Goal: Task Accomplishment & Management: Complete application form

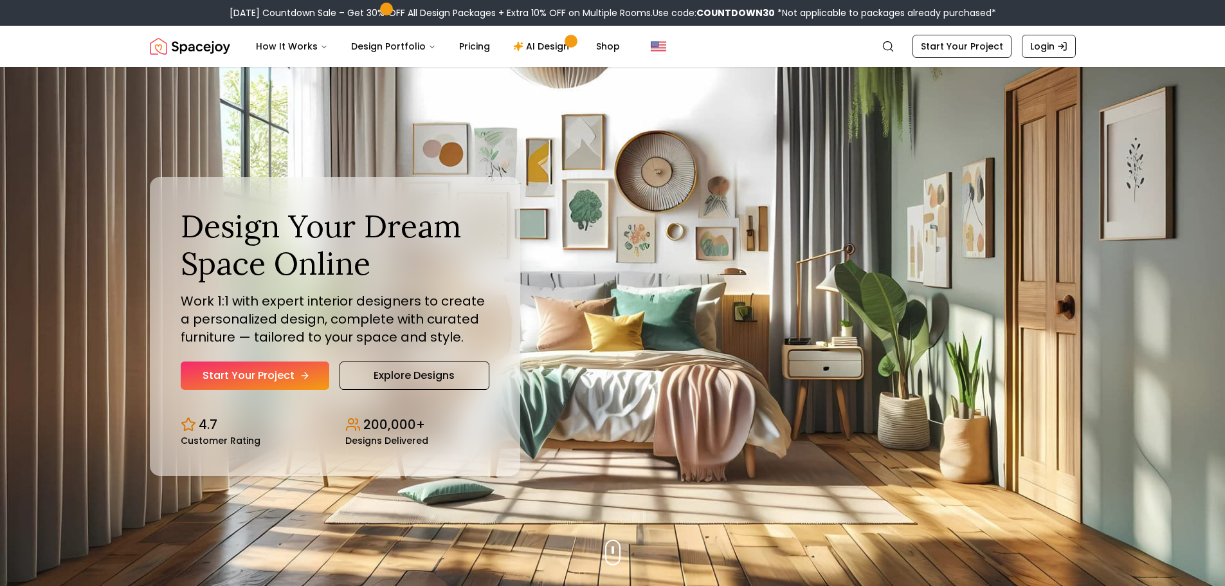
click at [311, 383] on link "Start Your Project" at bounding box center [255, 375] width 149 height 28
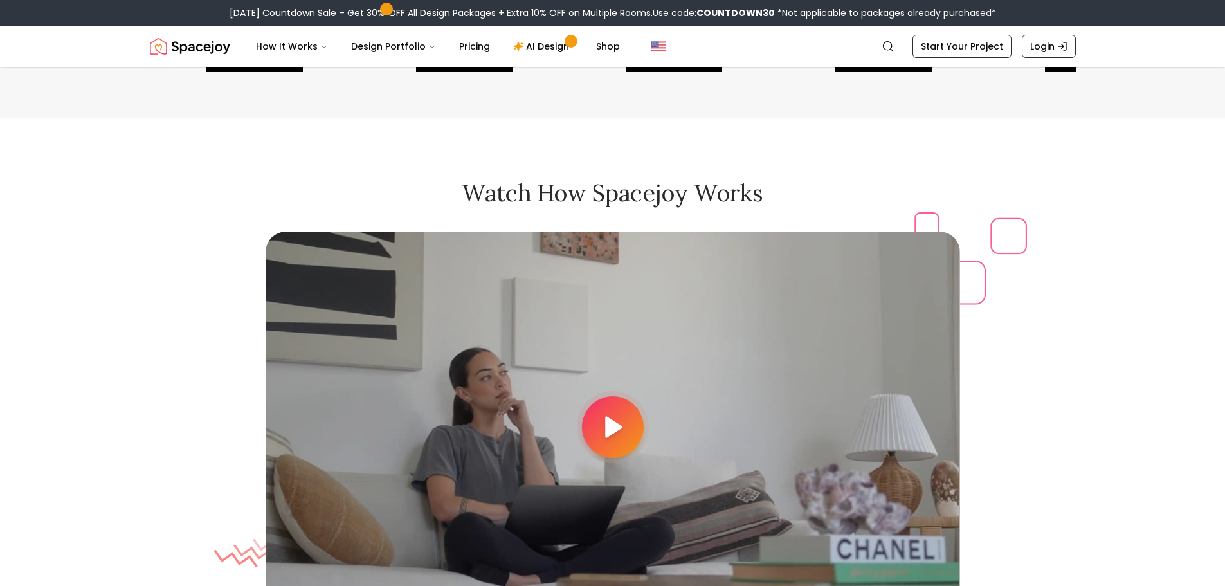
scroll to position [3409, 0]
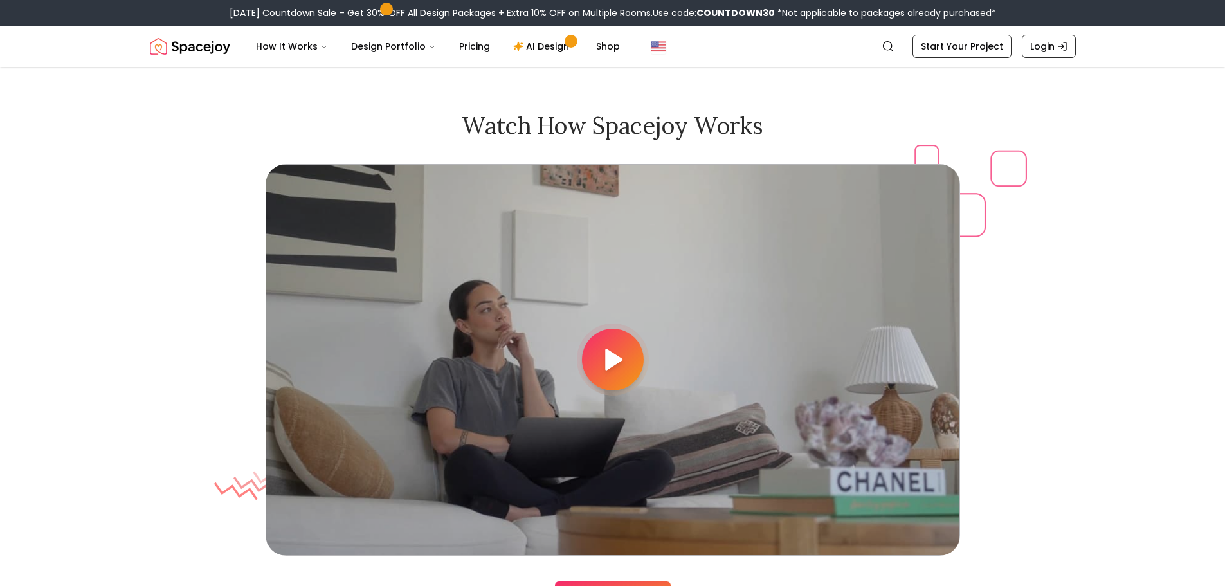
click at [658, 320] on div at bounding box center [613, 360] width 695 height 392
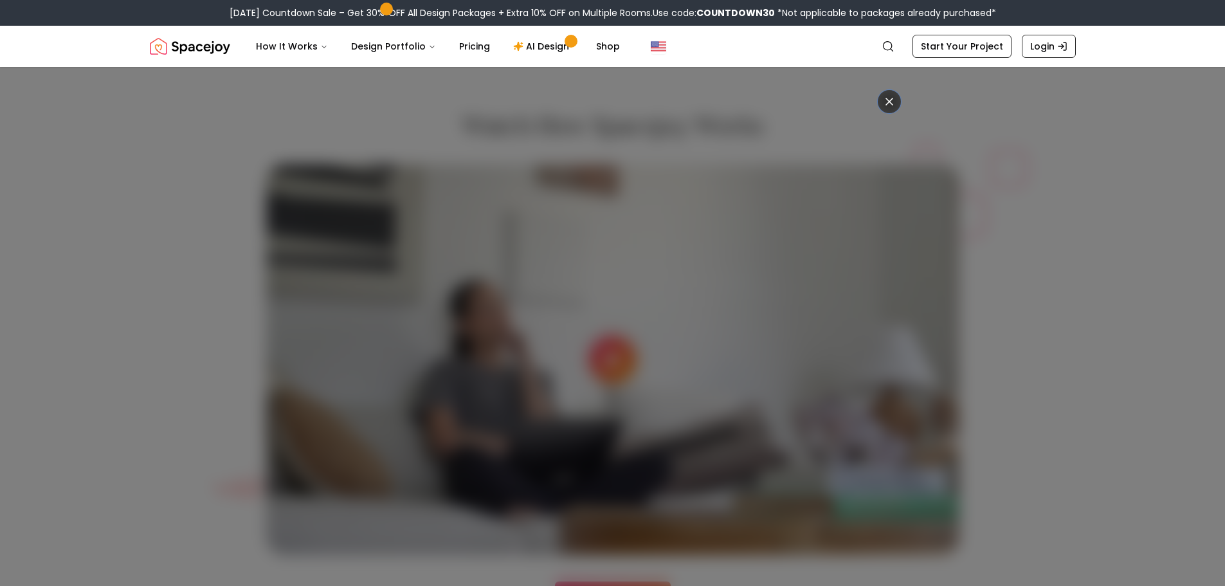
click at [895, 100] on icon at bounding box center [889, 101] width 13 height 13
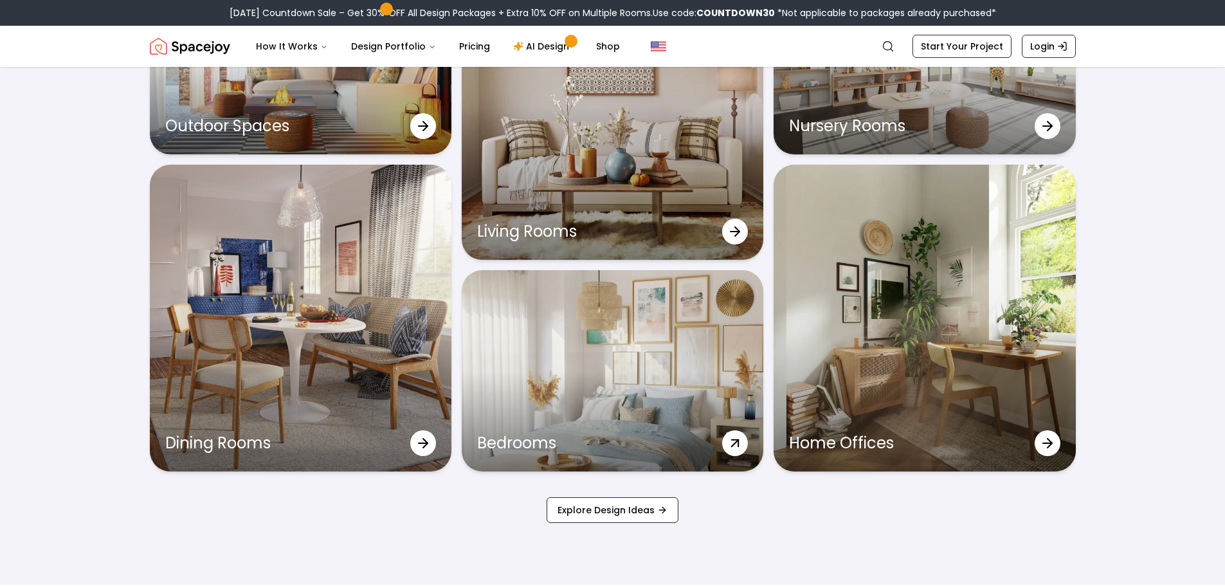
scroll to position [4245, 0]
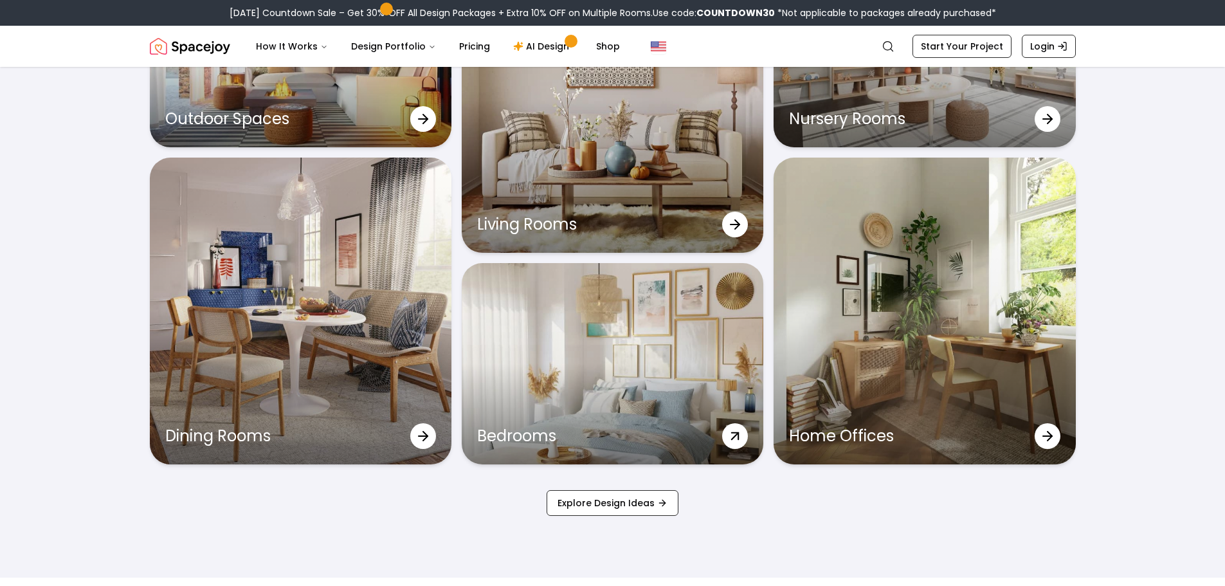
click at [756, 334] on div "Bedrooms" at bounding box center [613, 363] width 302 height 201
click at [728, 433] on icon at bounding box center [735, 435] width 23 height 23
click at [563, 388] on div "Bedrooms" at bounding box center [613, 363] width 302 height 201
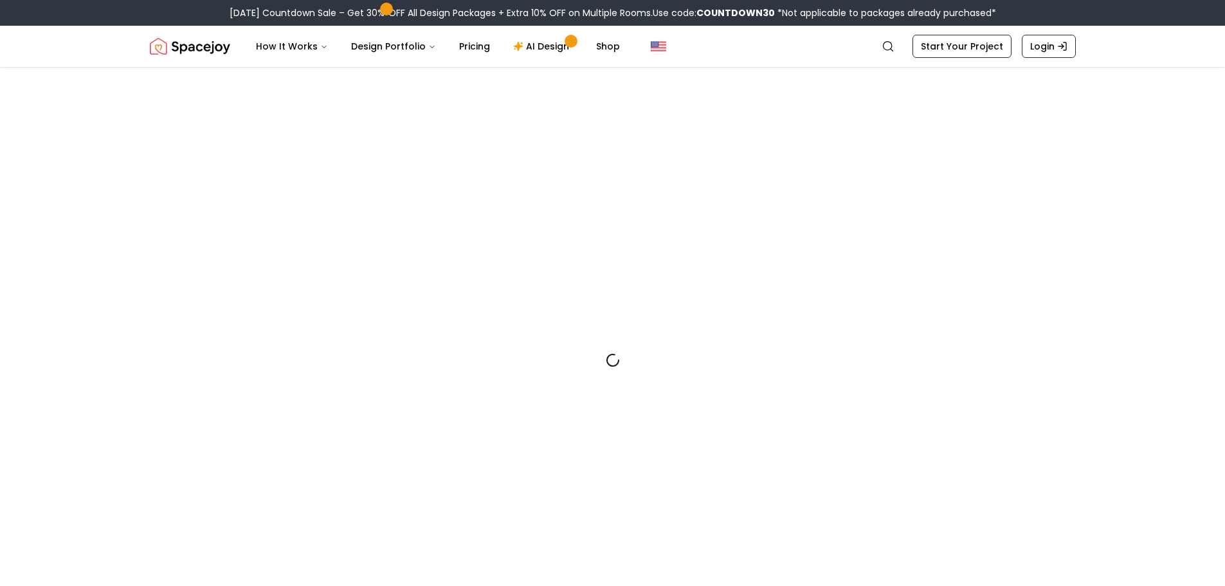
click at [576, 383] on div at bounding box center [613, 360] width 926 height 586
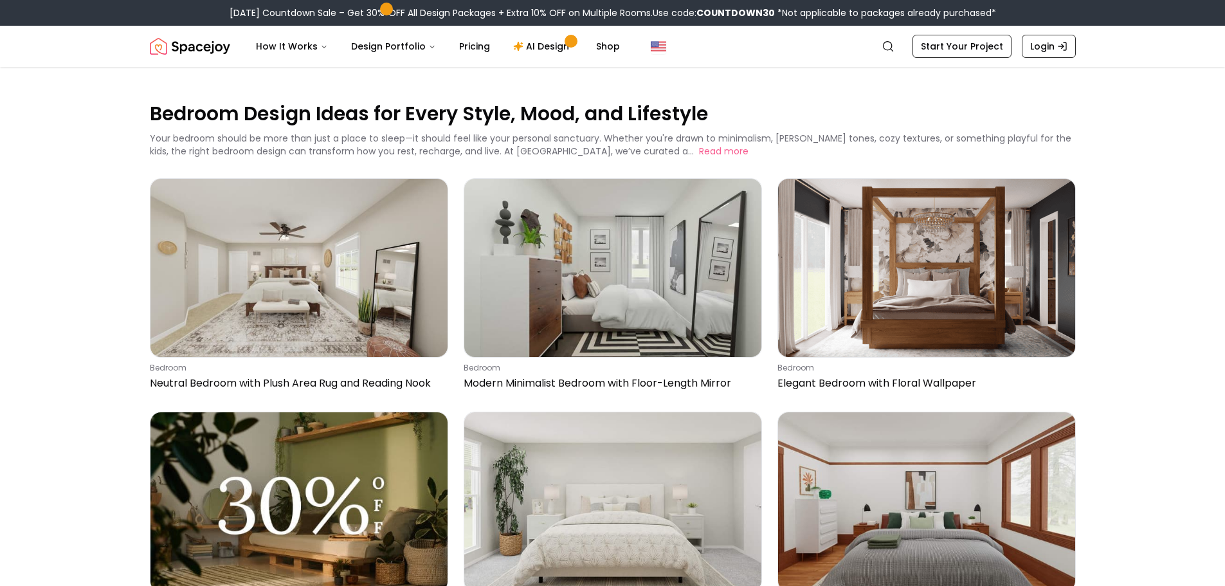
click at [472, 114] on p "Bedroom Design Ideas for Every Style, Mood, and Lifestyle" at bounding box center [613, 113] width 926 height 26
drag, startPoint x: 967, startPoint y: 439, endPoint x: 957, endPoint y: 70, distance: 368.7
click at [516, 55] on link "AI Design" at bounding box center [543, 46] width 80 height 26
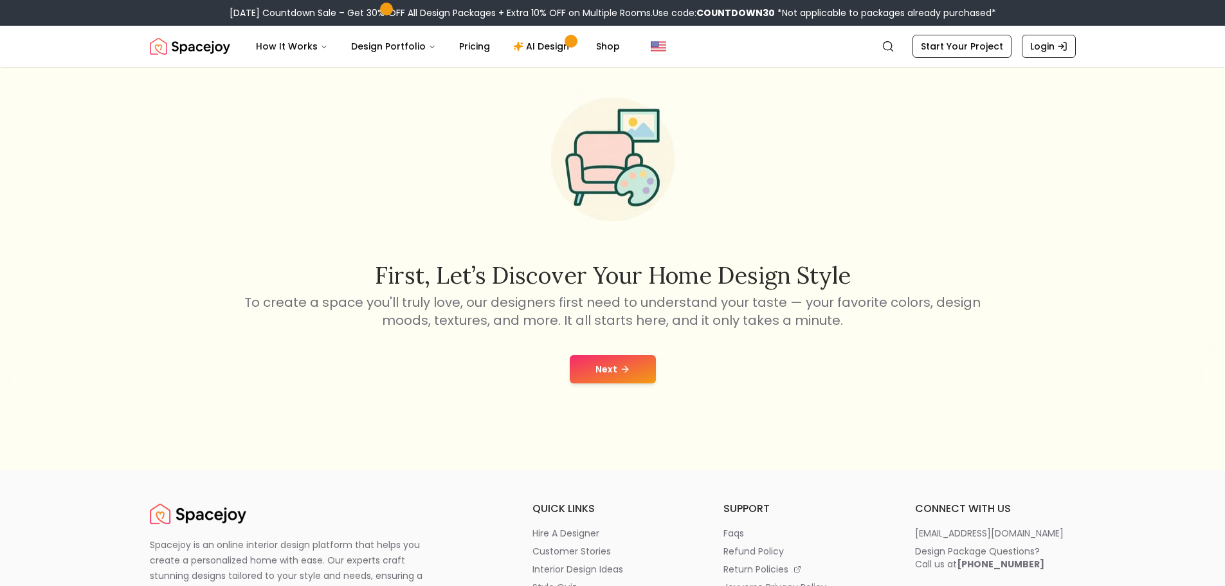
scroll to position [64, 0]
click at [604, 373] on button "Next" at bounding box center [613, 370] width 86 height 28
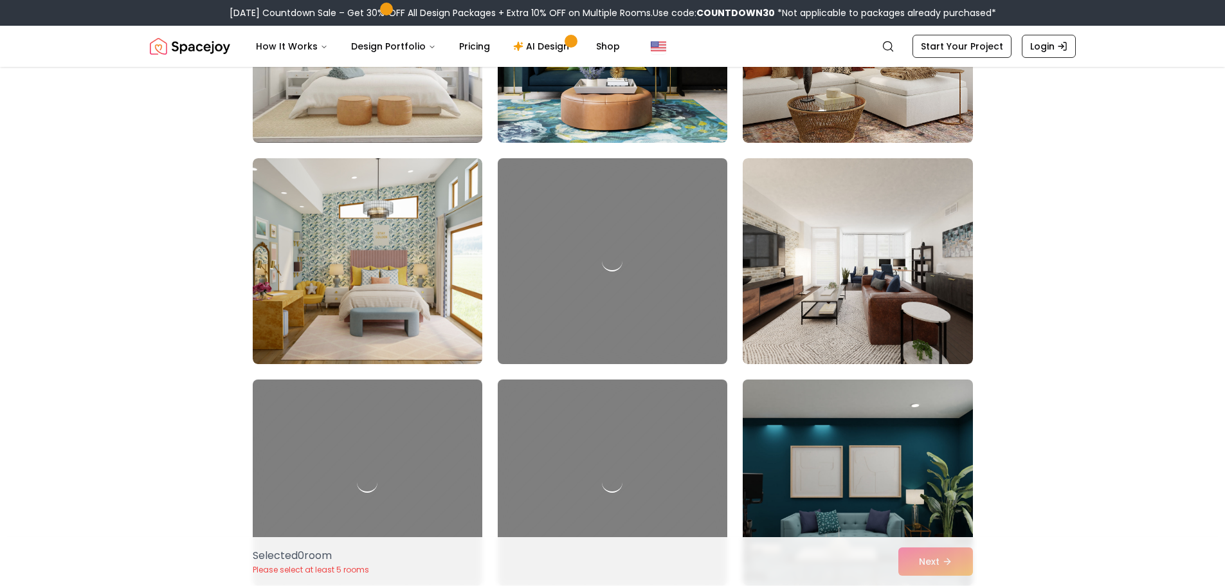
scroll to position [1500, 0]
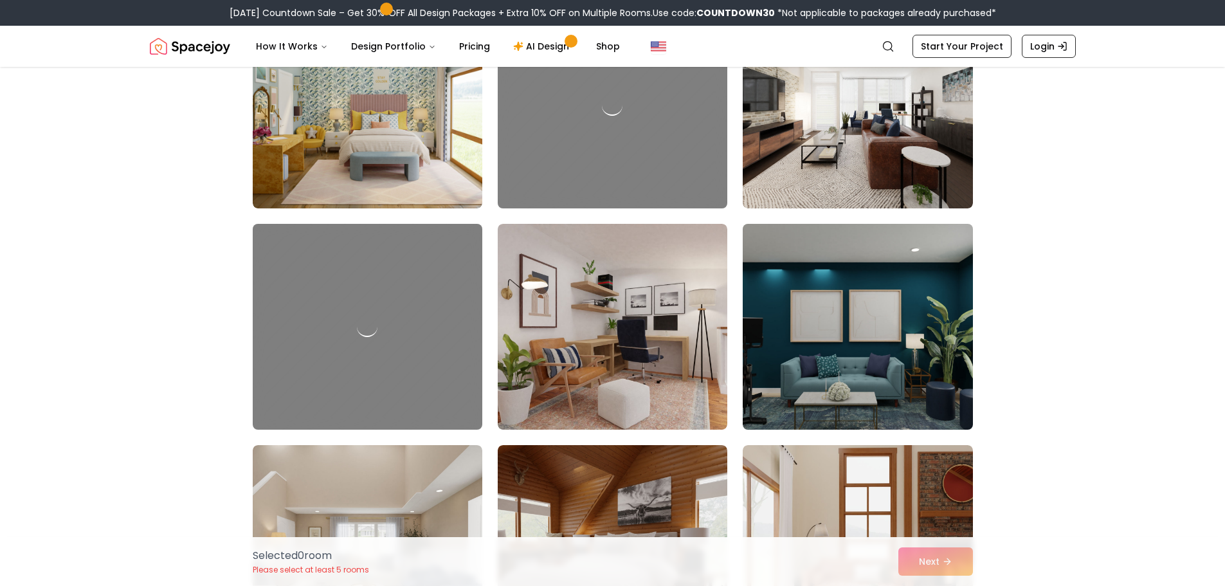
click at [815, 322] on img at bounding box center [857, 327] width 241 height 216
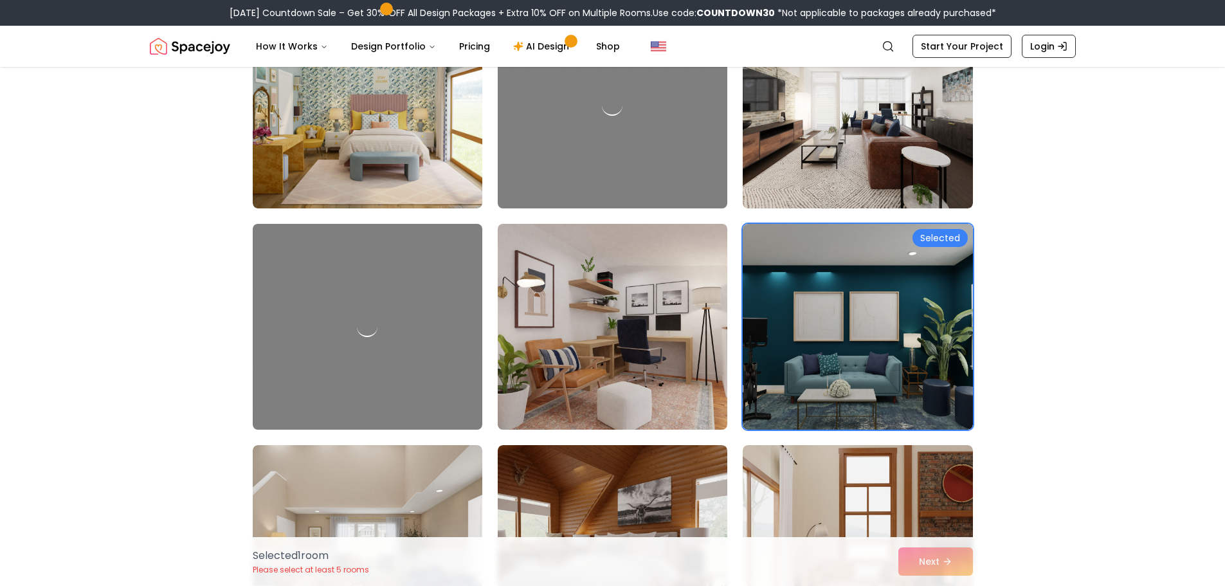
click at [674, 338] on img at bounding box center [612, 327] width 241 height 216
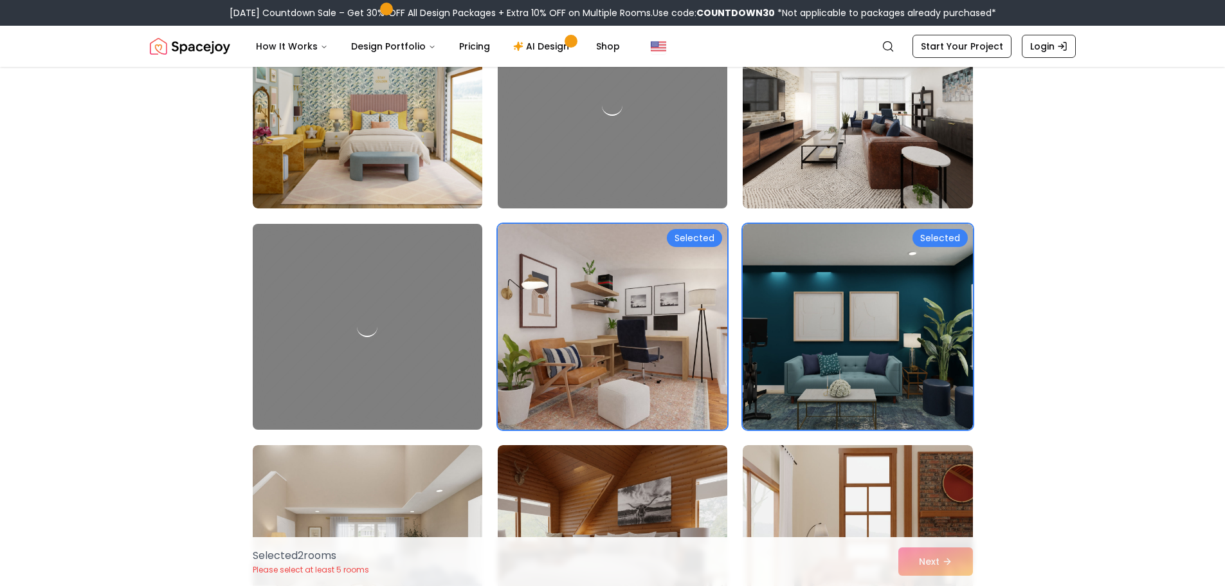
click at [351, 476] on img at bounding box center [367, 548] width 241 height 216
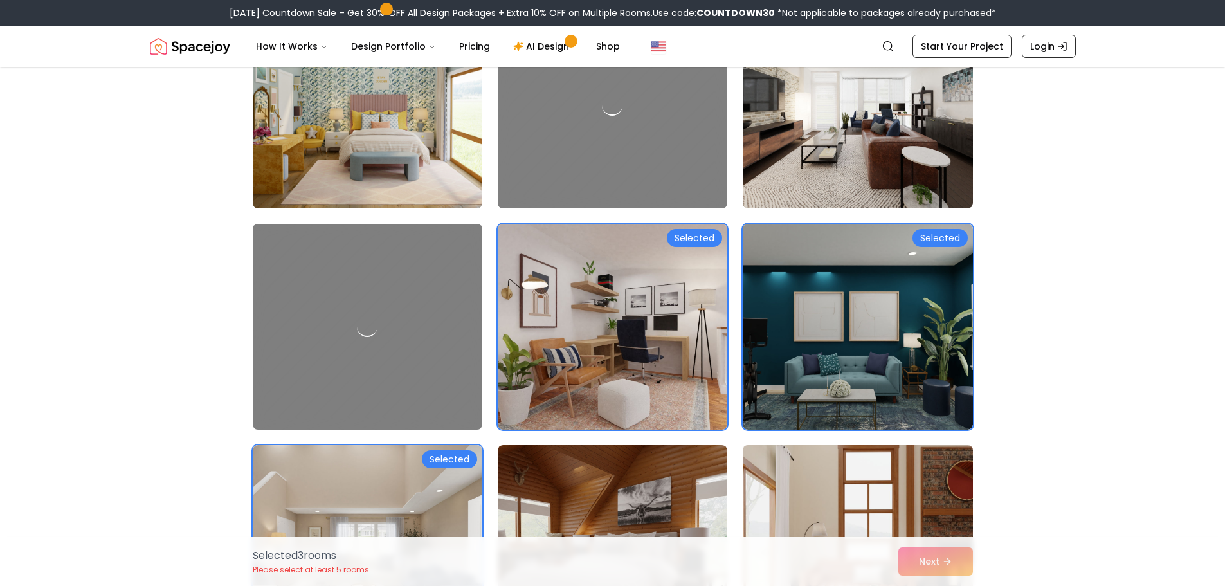
click at [889, 498] on img at bounding box center [857, 548] width 241 height 216
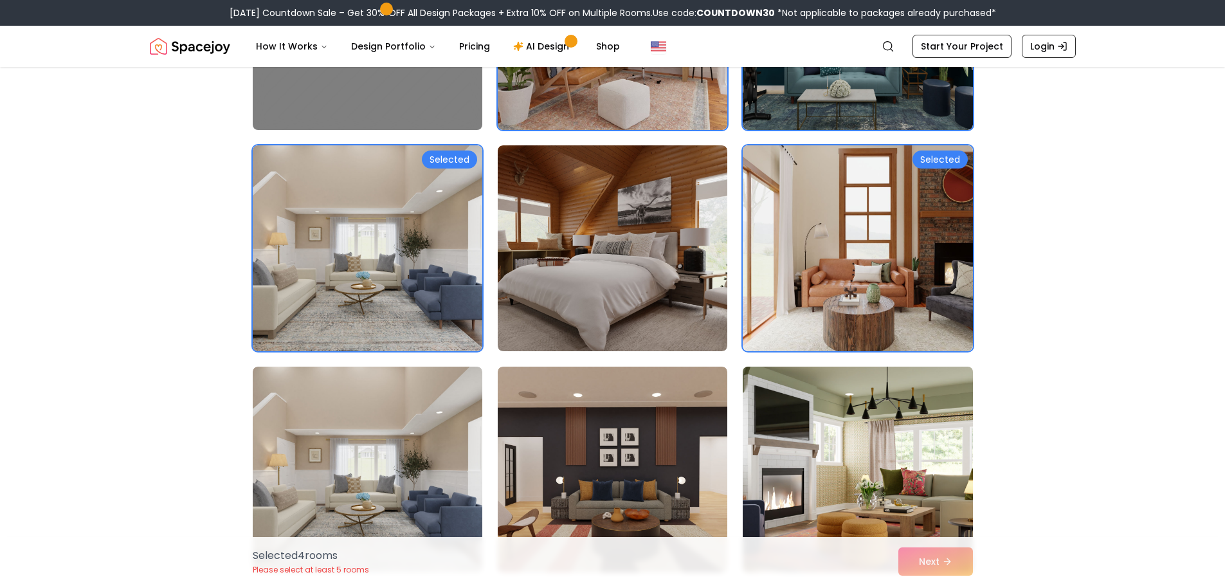
scroll to position [1821, 0]
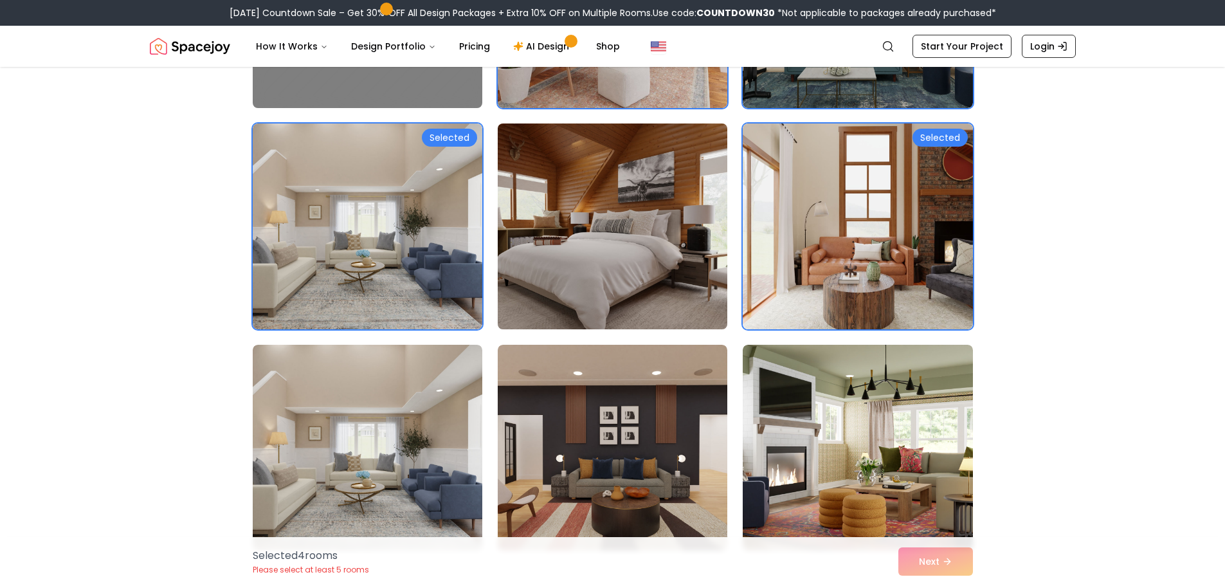
click at [635, 236] on img at bounding box center [612, 226] width 241 height 216
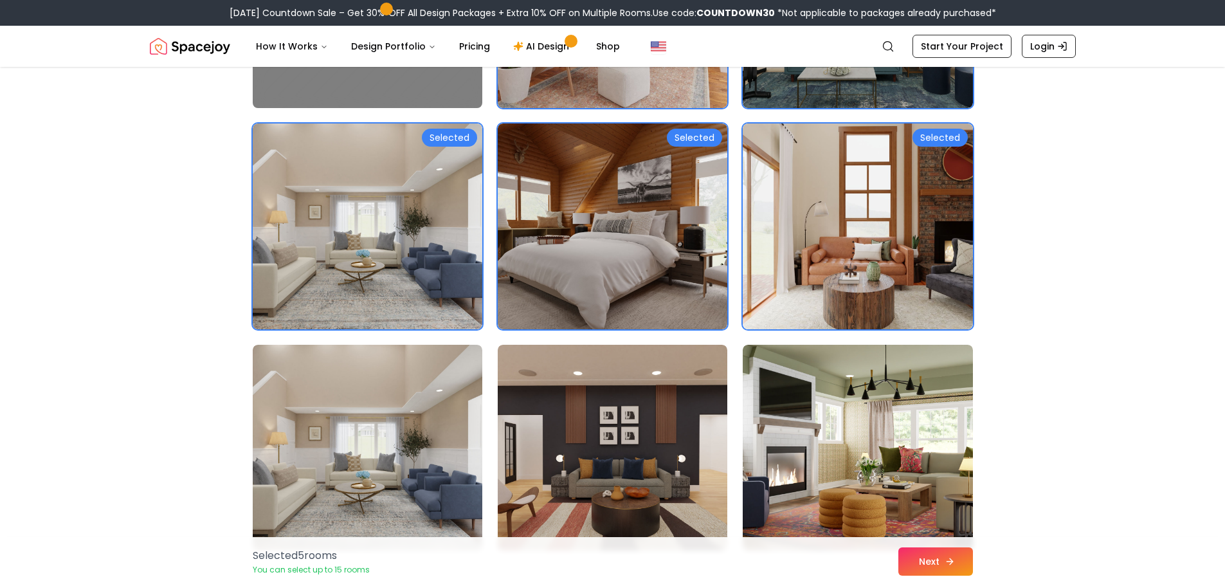
click at [925, 551] on button "Next" at bounding box center [935, 561] width 75 height 28
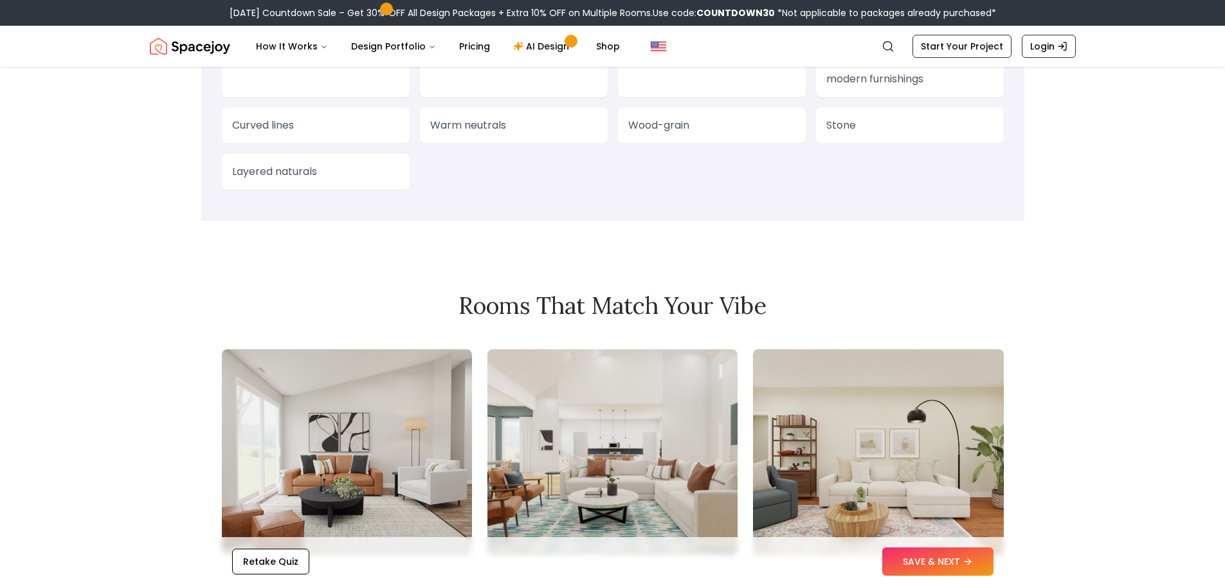
scroll to position [1286, 0]
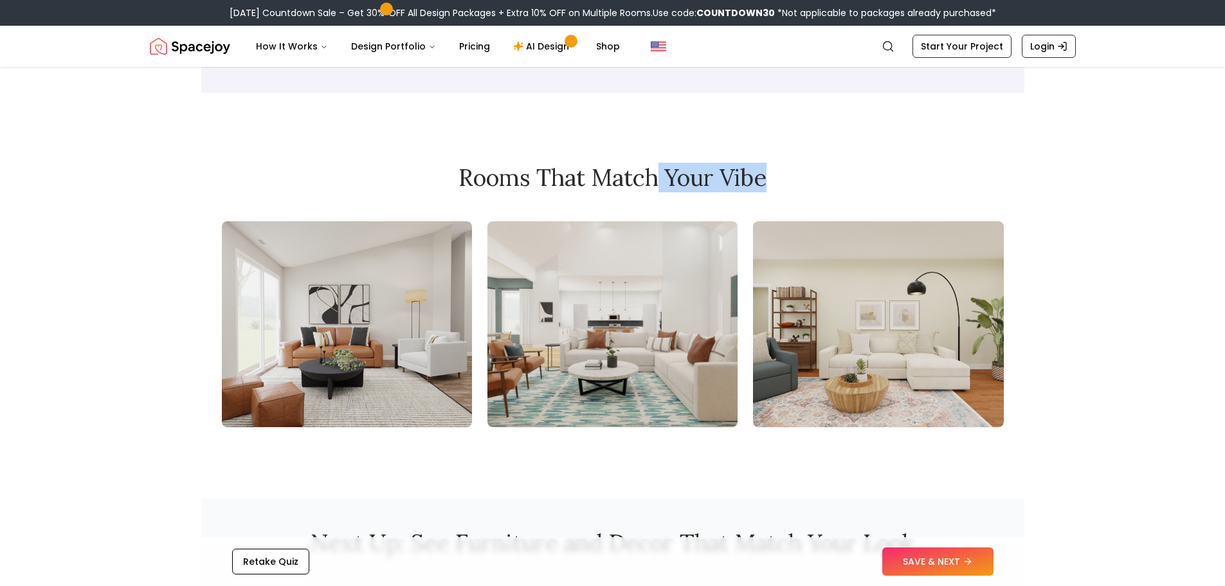
drag, startPoint x: 654, startPoint y: 176, endPoint x: 914, endPoint y: 187, distance: 260.1
click at [914, 187] on h2 "Rooms That Match Your Vibe" at bounding box center [613, 178] width 782 height 26
click at [997, 172] on h2 "Rooms That Match Your Vibe" at bounding box center [613, 178] width 782 height 26
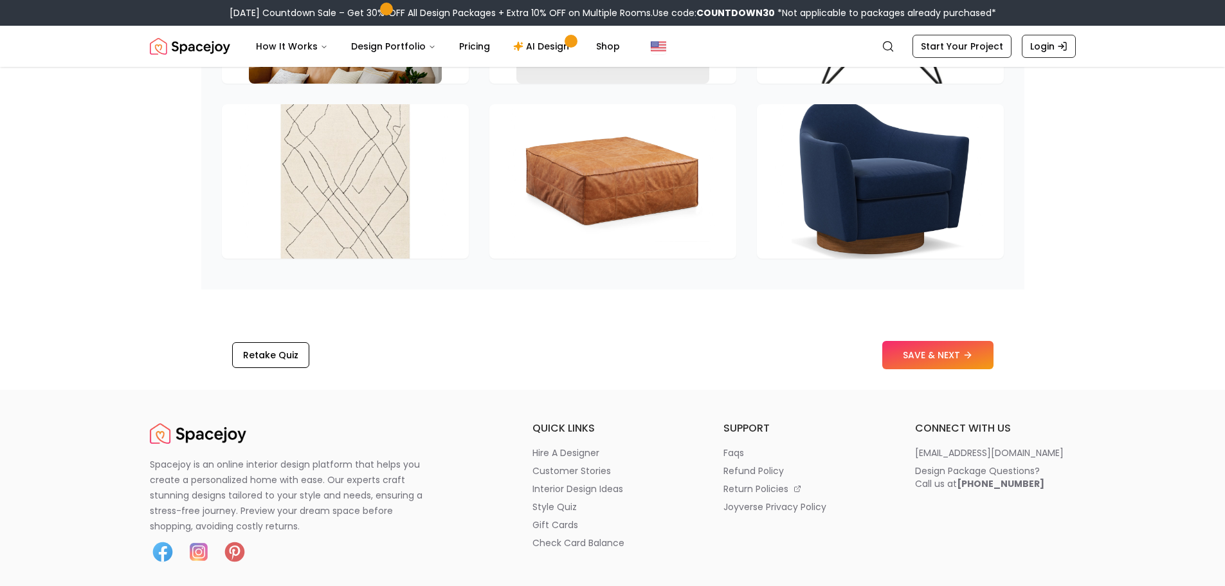
scroll to position [1929, 0]
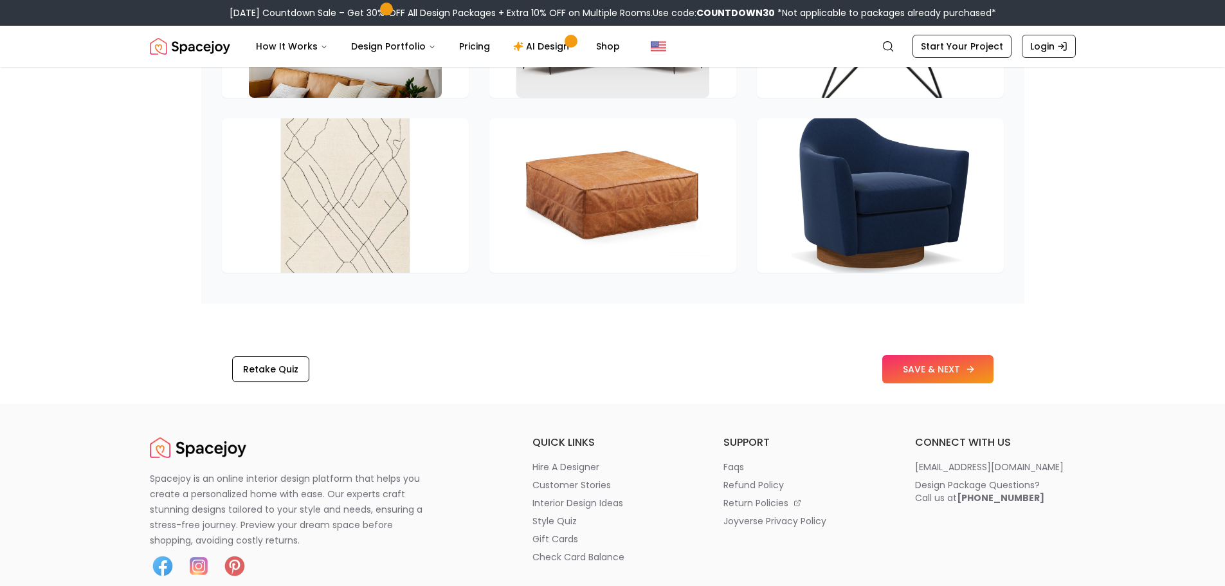
click at [940, 367] on button "SAVE & NEXT" at bounding box center [937, 369] width 111 height 28
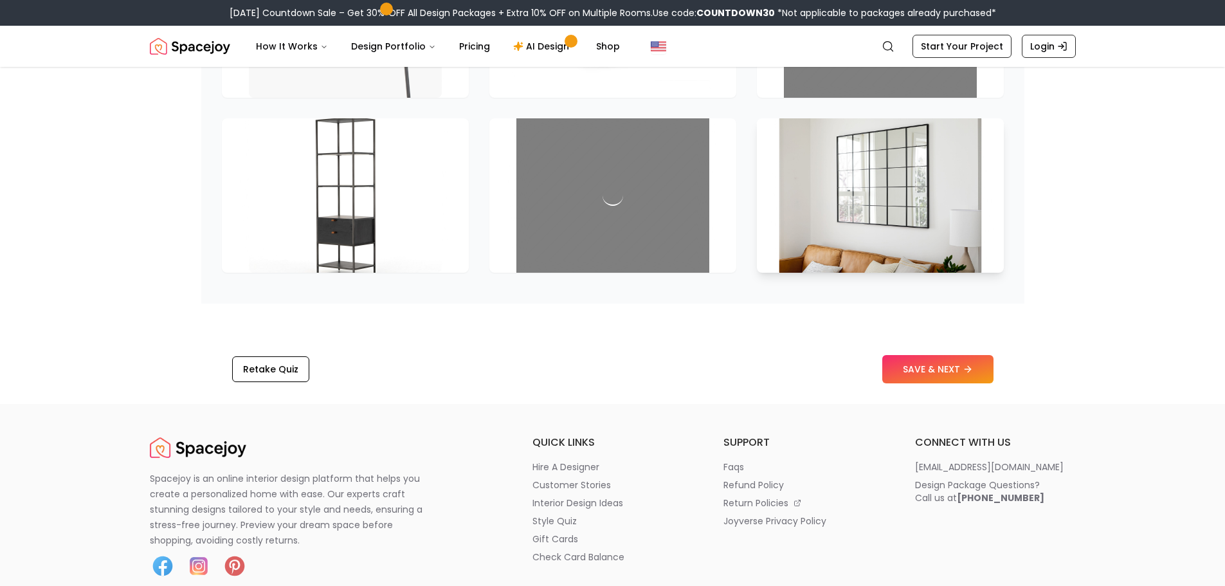
scroll to position [1755, 0]
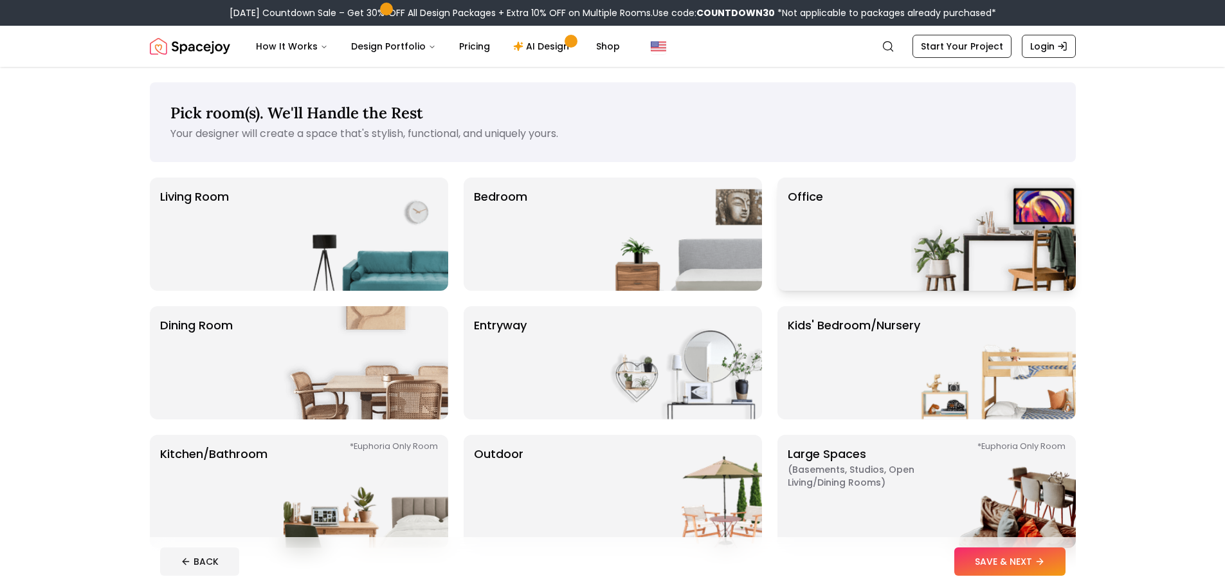
click at [857, 275] on div "Office" at bounding box center [927, 234] width 298 height 113
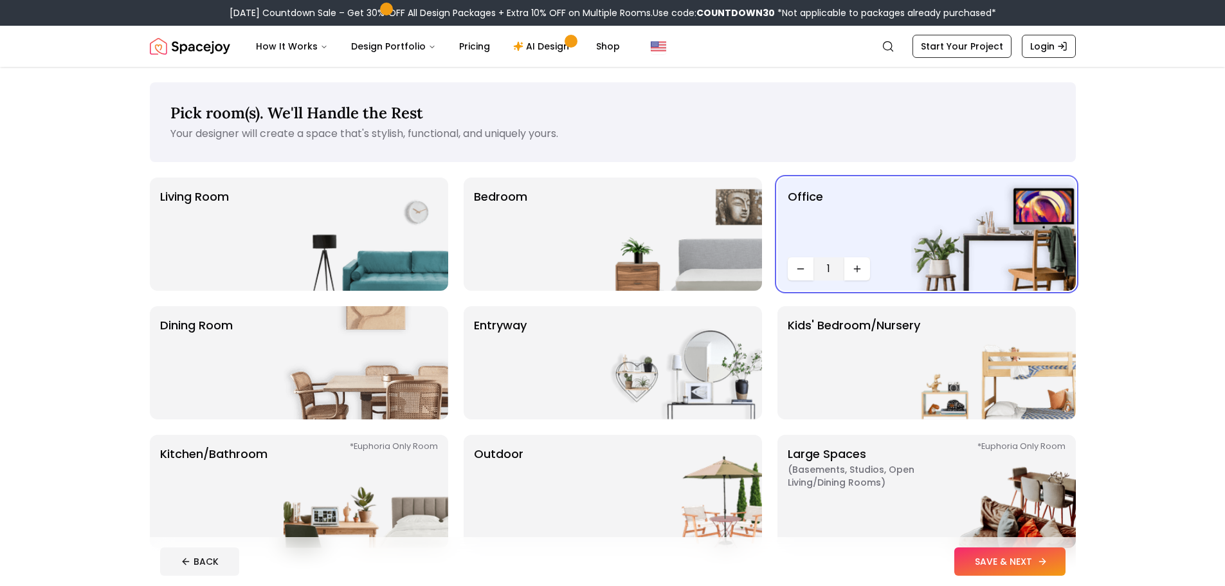
click at [1021, 562] on button "SAVE & NEXT" at bounding box center [1009, 561] width 111 height 28
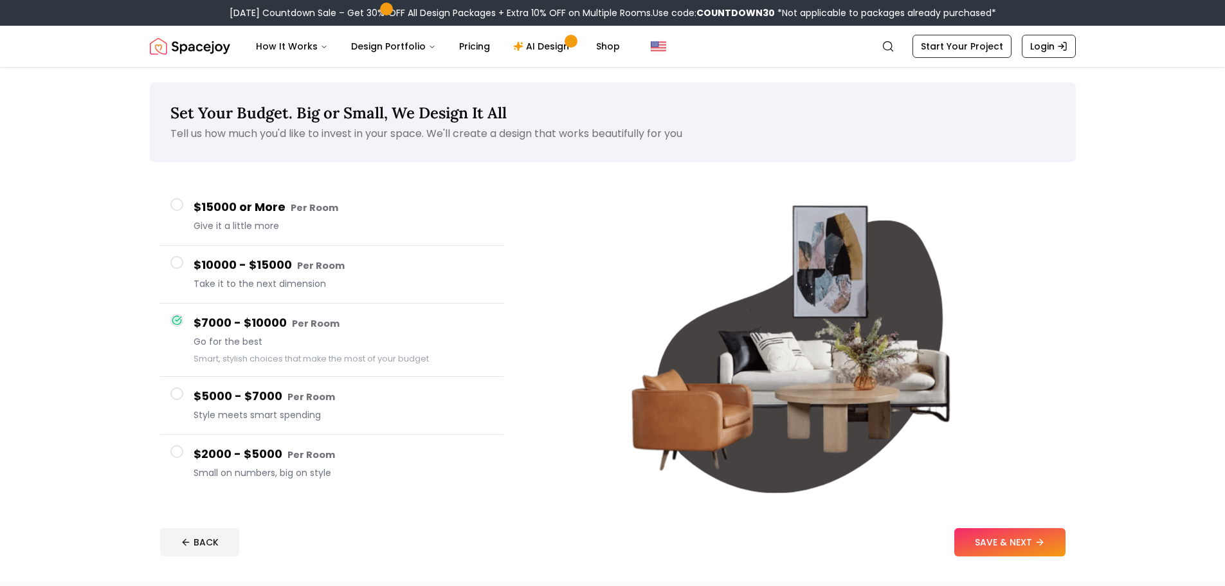
click at [371, 410] on span "Style meets smart spending" at bounding box center [344, 414] width 300 height 13
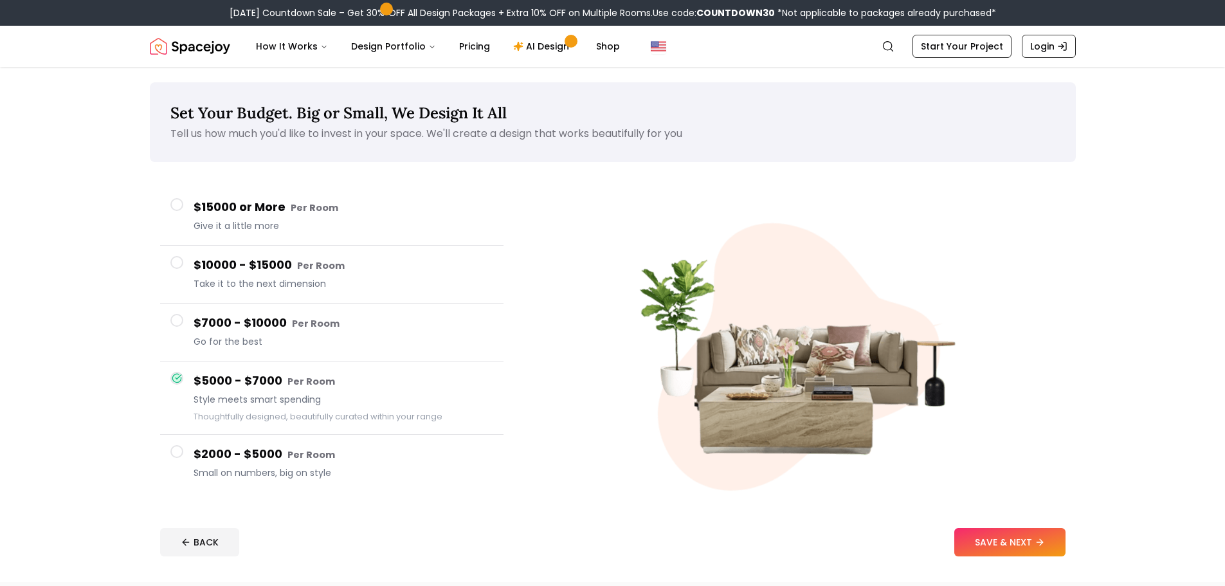
click at [392, 461] on h4 "$2000 - $5000 Per Room" at bounding box center [344, 454] width 300 height 19
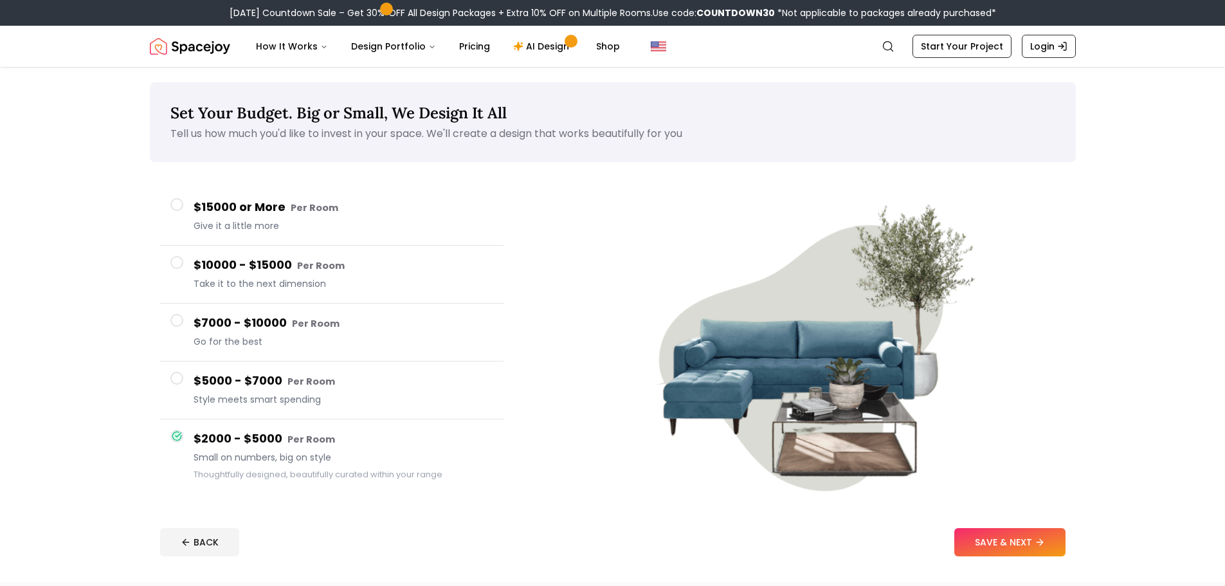
click at [393, 412] on button "$5000 - $7000 Per Room Style meets smart spending" at bounding box center [331, 390] width 343 height 58
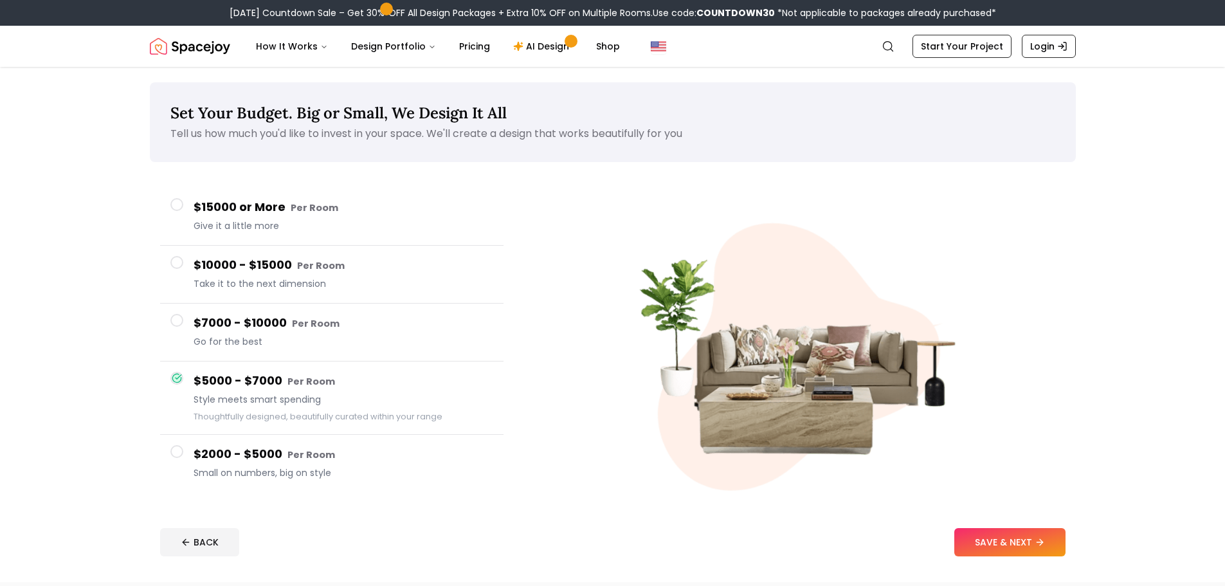
click at [392, 360] on button "$7000 - $10000 Per Room Go for the best" at bounding box center [331, 333] width 343 height 58
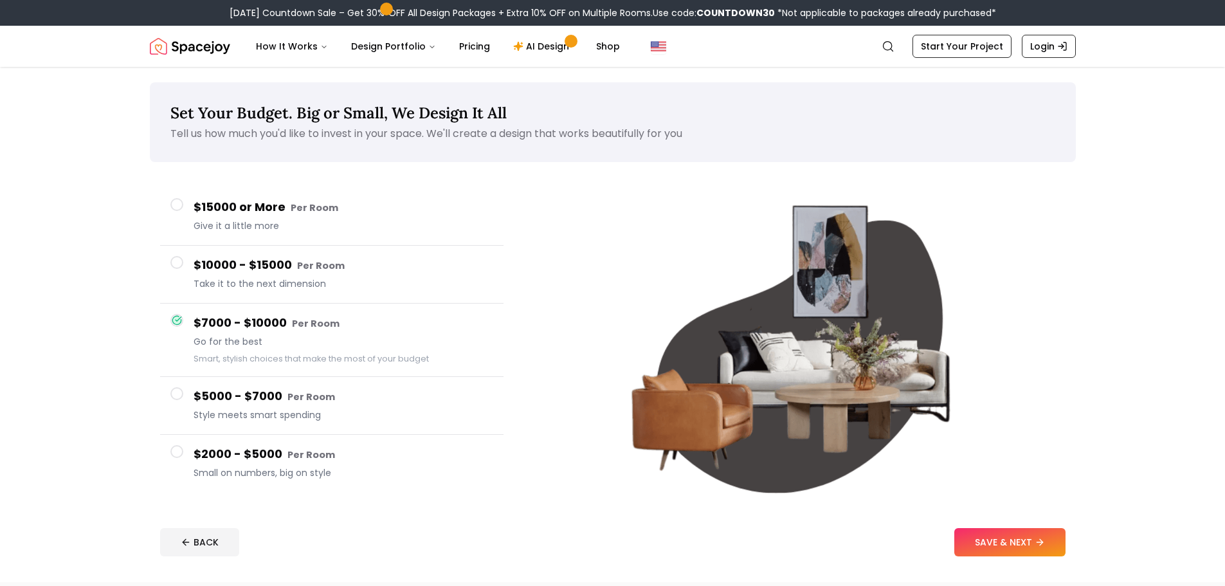
click at [391, 291] on div "$10000 - $15000 Per Room Take it to the next dimension" at bounding box center [344, 274] width 300 height 37
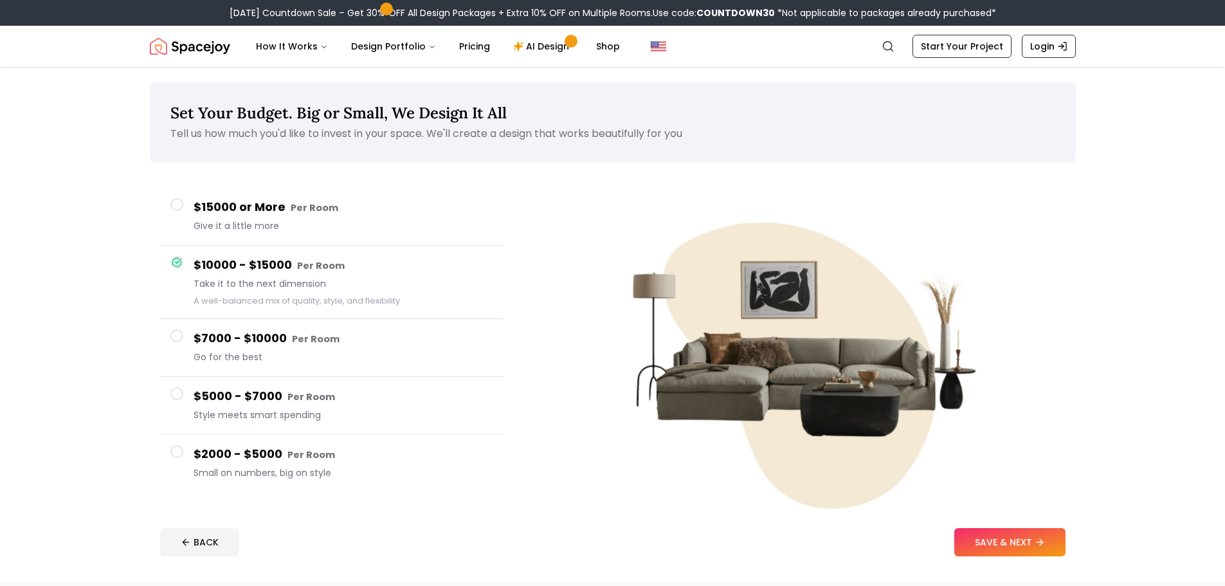
click at [391, 228] on span "Give it a little more" at bounding box center [344, 225] width 300 height 13
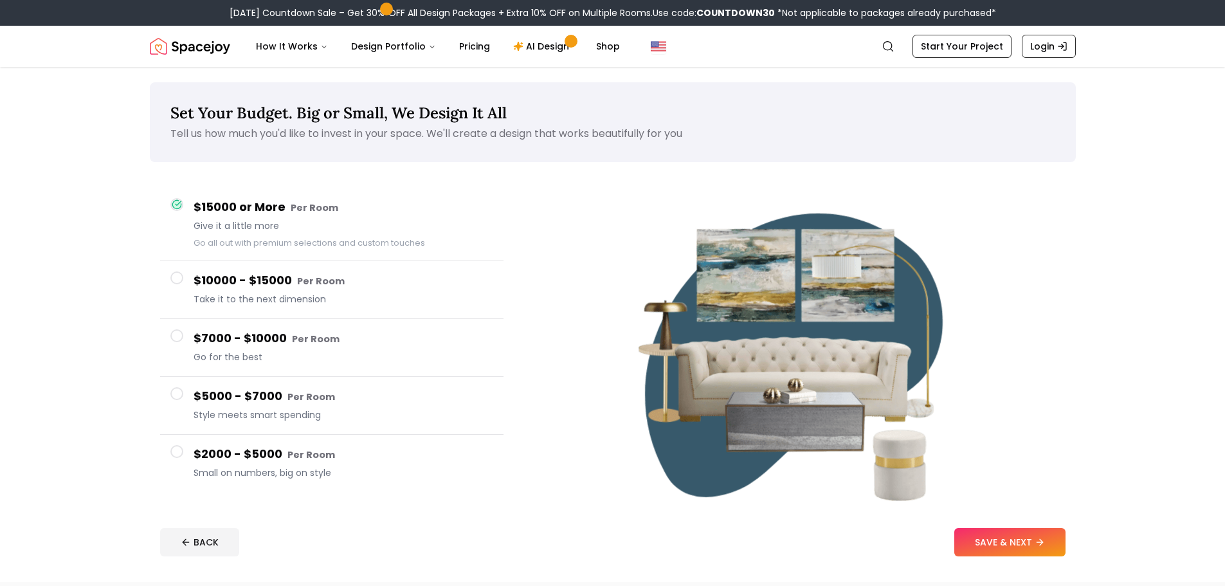
click at [395, 460] on h4 "$2000 - $5000 Per Room" at bounding box center [344, 454] width 300 height 19
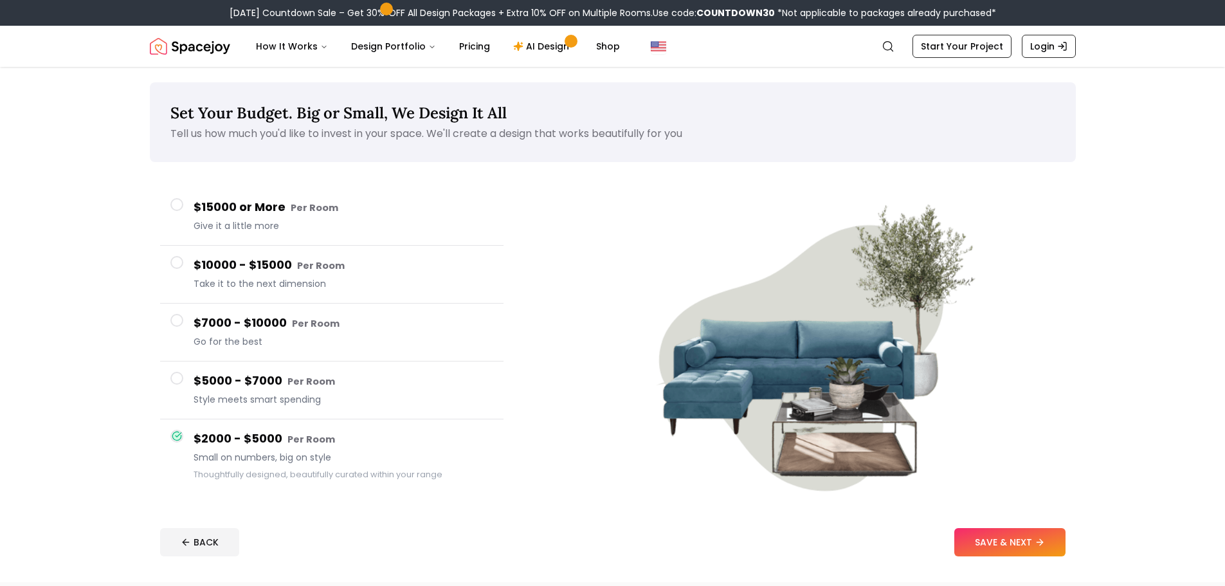
click at [422, 344] on span "Go for the best" at bounding box center [344, 341] width 300 height 13
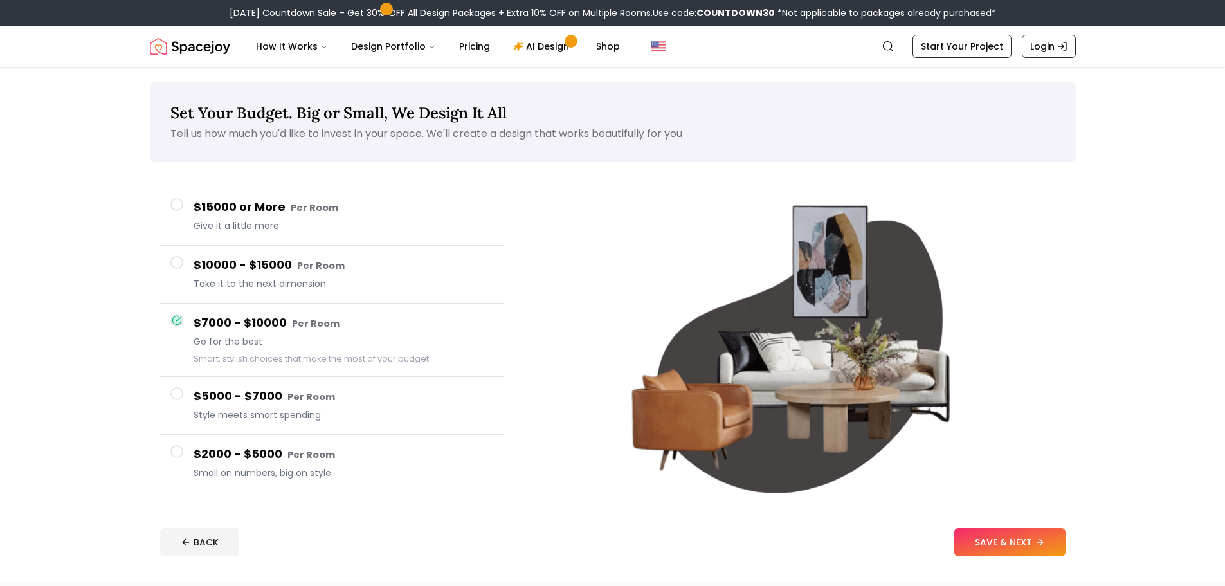
click at [383, 259] on h4 "$10000 - $15000 Per Room" at bounding box center [344, 265] width 300 height 19
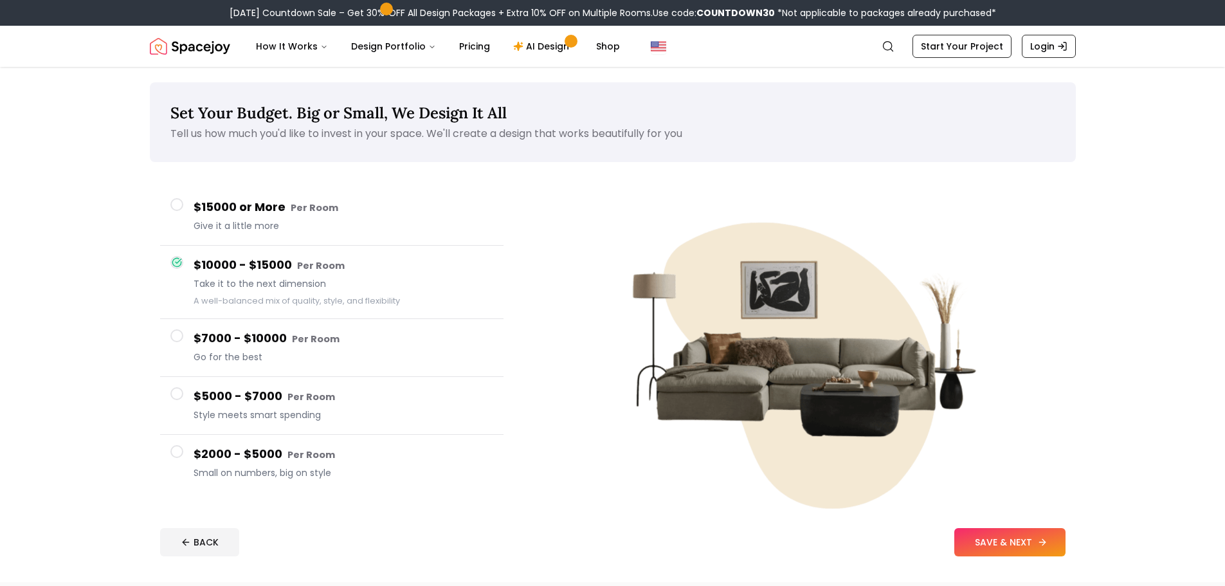
click at [998, 550] on button "SAVE & NEXT" at bounding box center [1009, 542] width 111 height 28
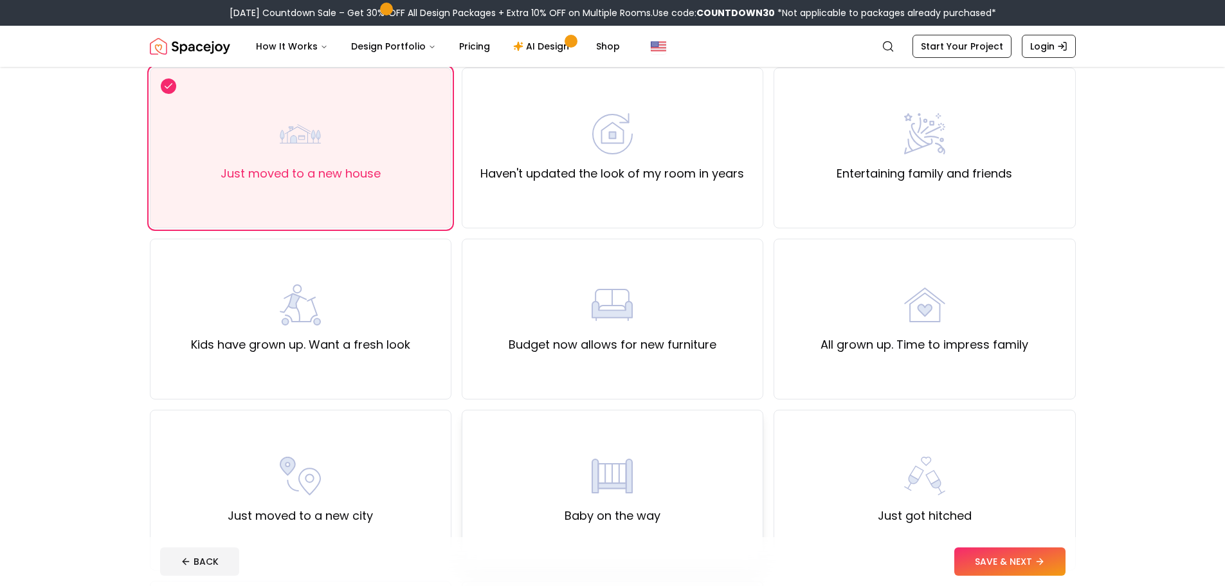
scroll to position [129, 0]
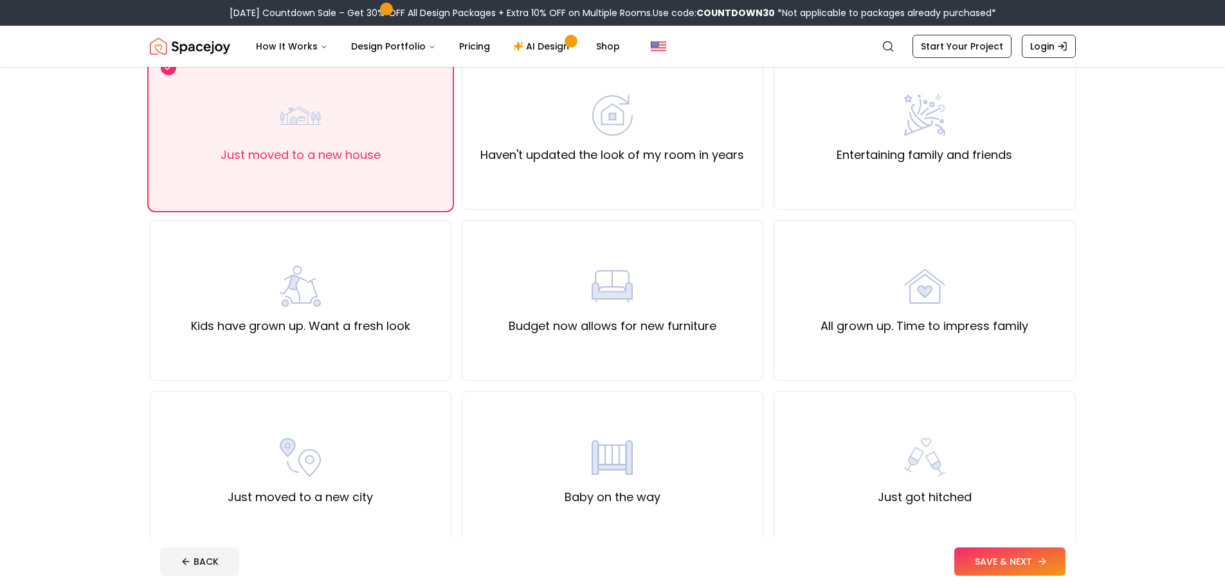
click at [1010, 557] on button "SAVE & NEXT" at bounding box center [1009, 561] width 111 height 28
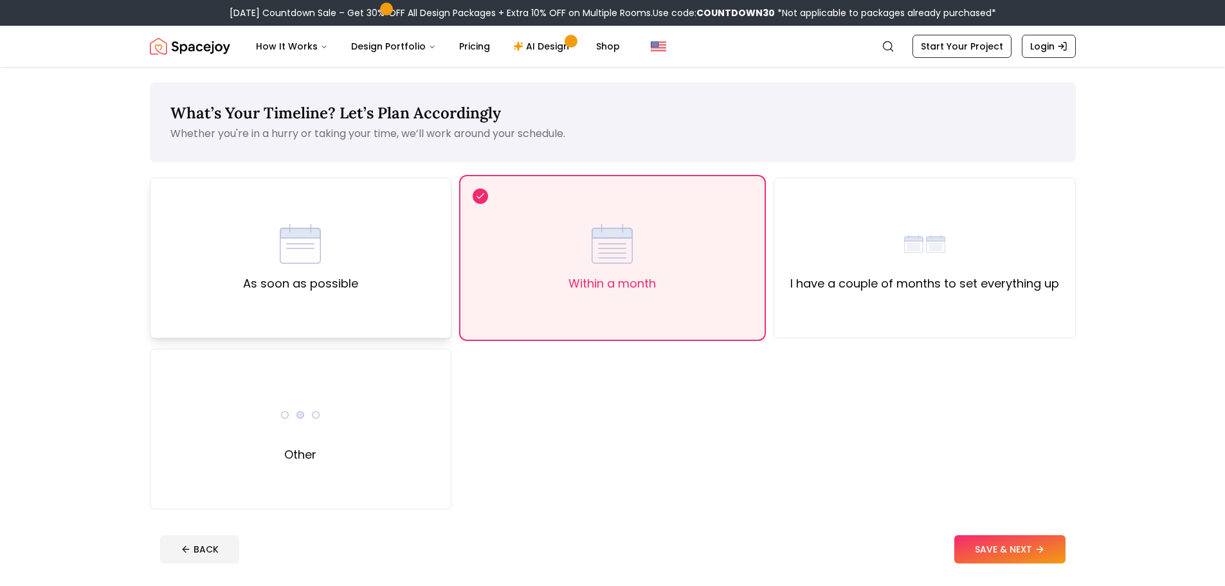
click at [397, 273] on div "As soon as possible" at bounding box center [301, 258] width 302 height 161
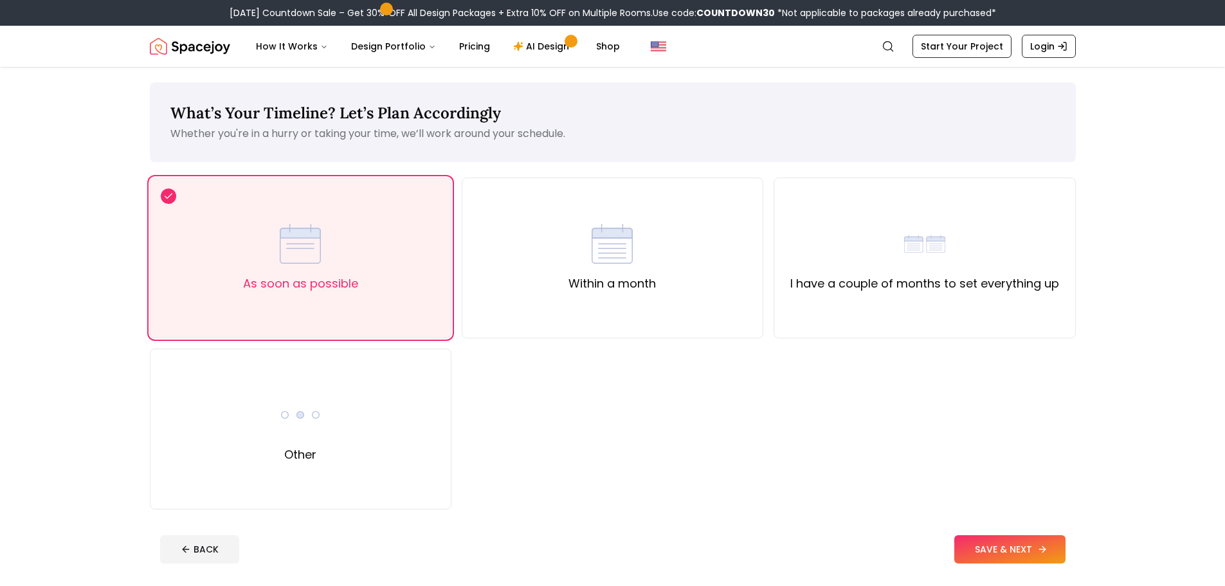
click at [1056, 552] on button "SAVE & NEXT" at bounding box center [1009, 549] width 111 height 28
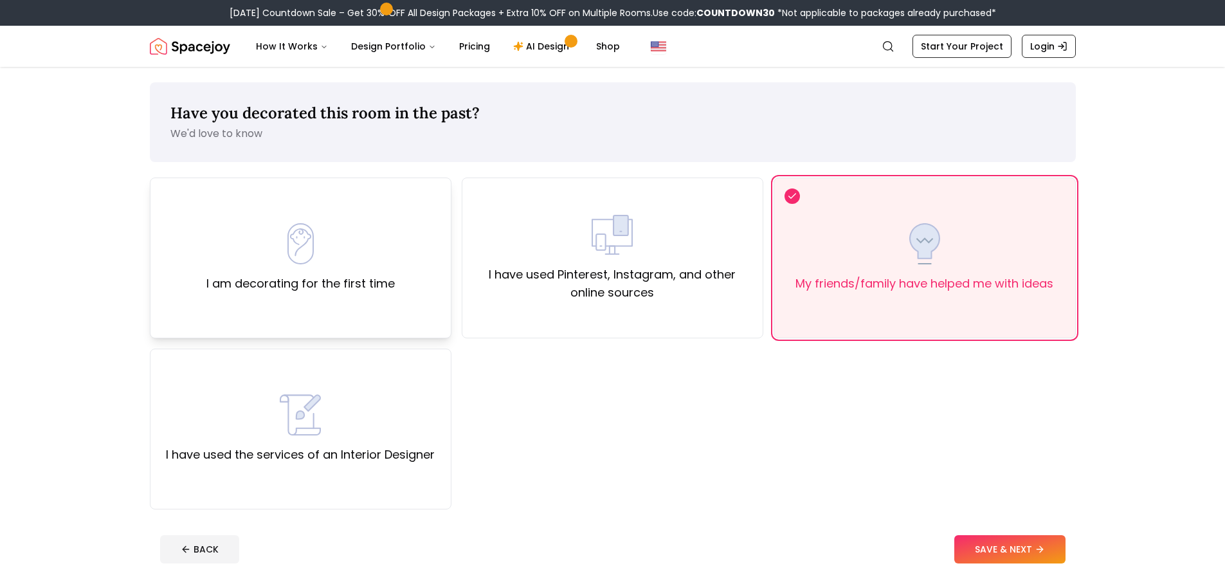
click at [286, 223] on img at bounding box center [300, 243] width 41 height 41
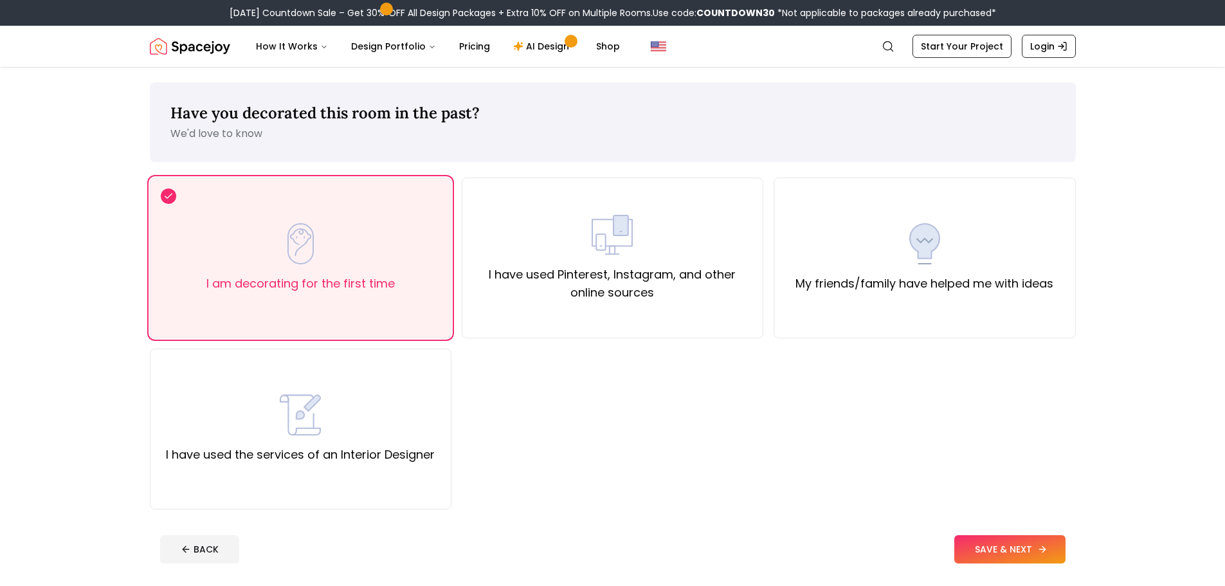
click at [1022, 549] on button "SAVE & NEXT" at bounding box center [1009, 549] width 111 height 28
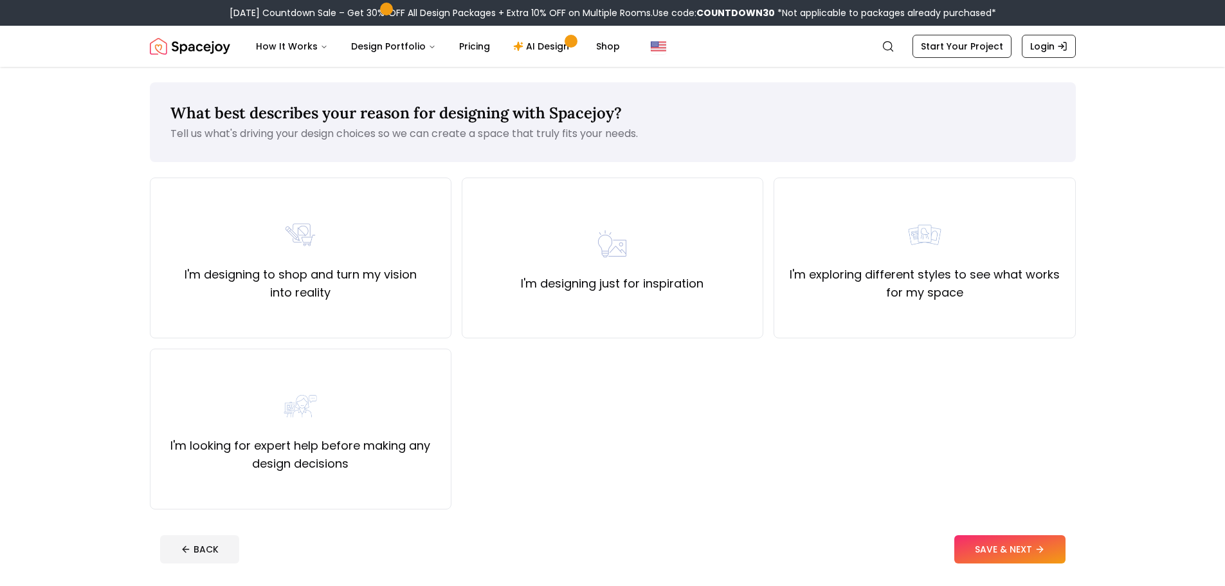
scroll to position [64, 0]
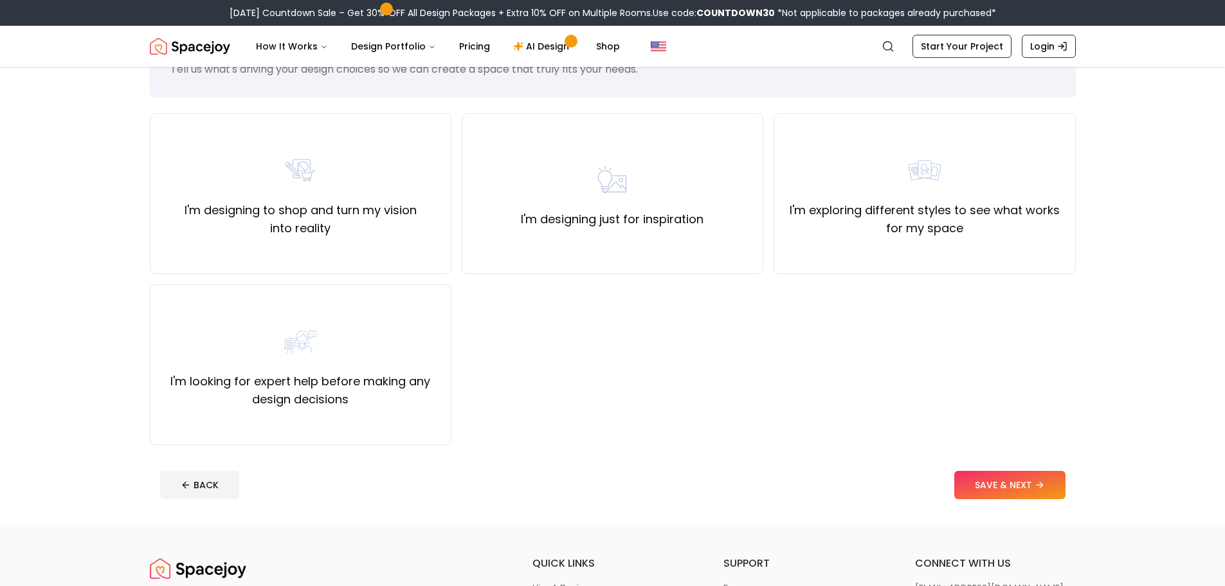
click at [964, 275] on div "I'm designing to shop and turn my vision into reality I'm designing just for in…" at bounding box center [613, 279] width 926 height 332
click at [969, 228] on label "I'm exploring different styles to see what works for my space" at bounding box center [925, 219] width 280 height 36
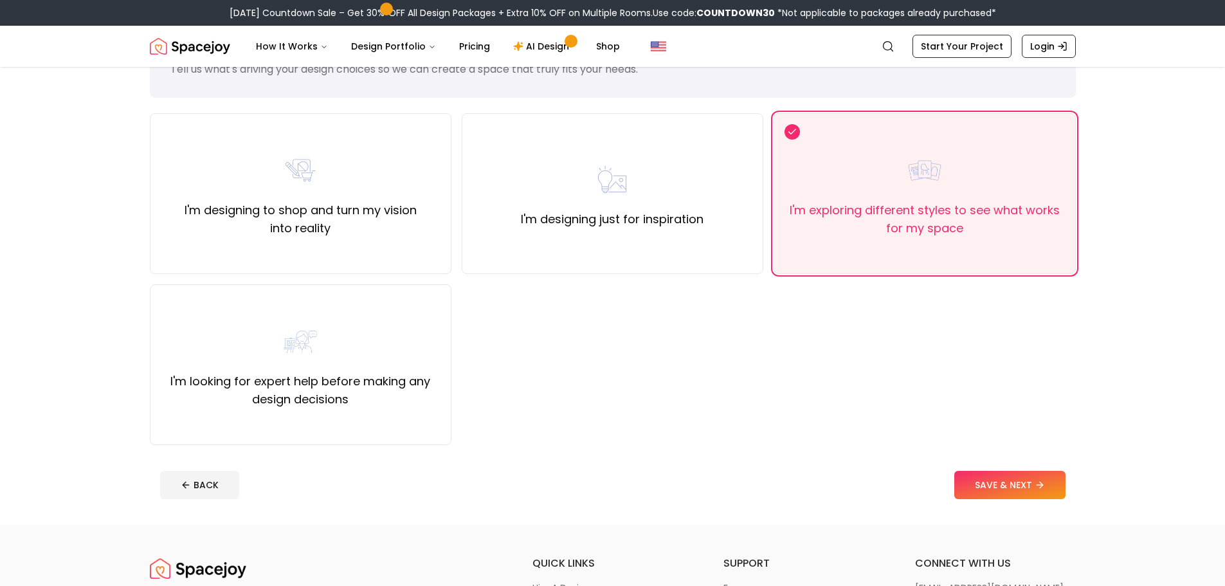
click at [993, 466] on footer "BACK SAVE & NEXT" at bounding box center [613, 485] width 926 height 49
click at [999, 490] on button "SAVE & NEXT" at bounding box center [1009, 485] width 111 height 28
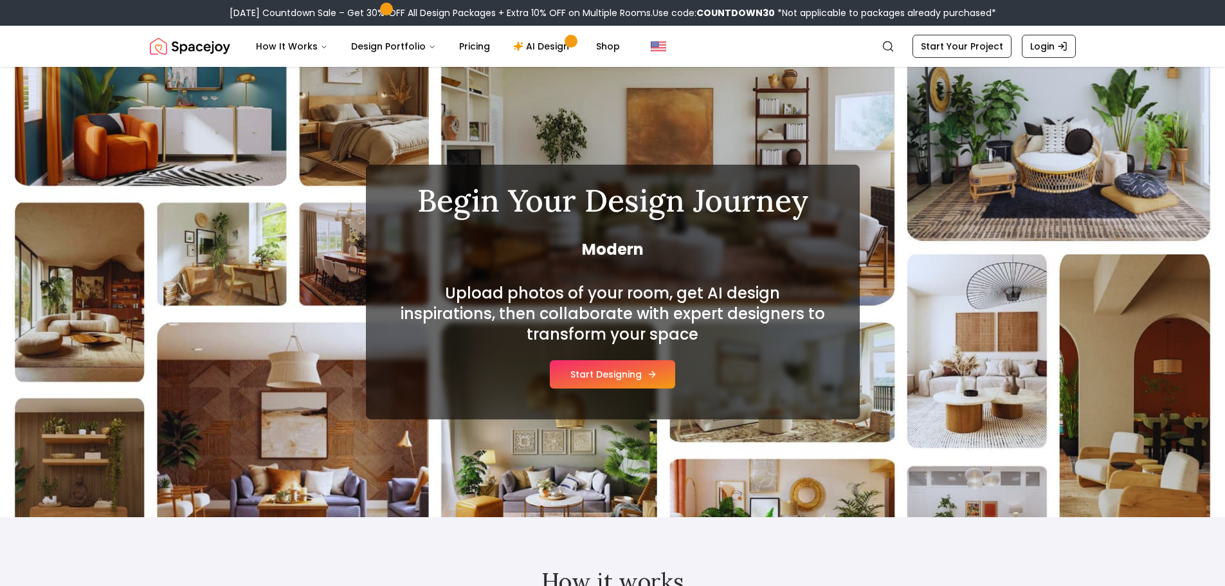
click at [642, 385] on button "Start Designing" at bounding box center [612, 374] width 125 height 28
